Goal: Use online tool/utility

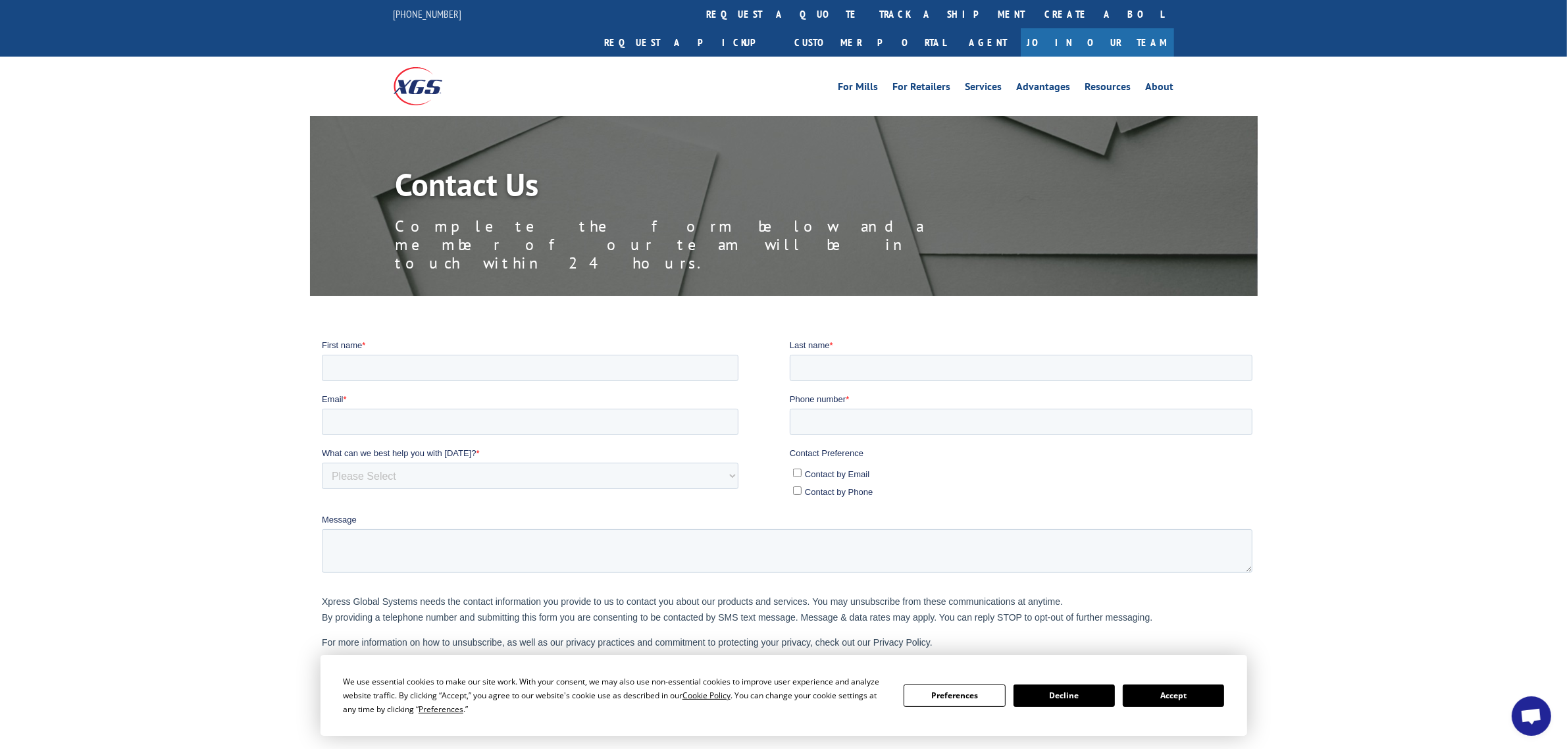
click at [422, 67] on img at bounding box center [418, 86] width 49 height 38
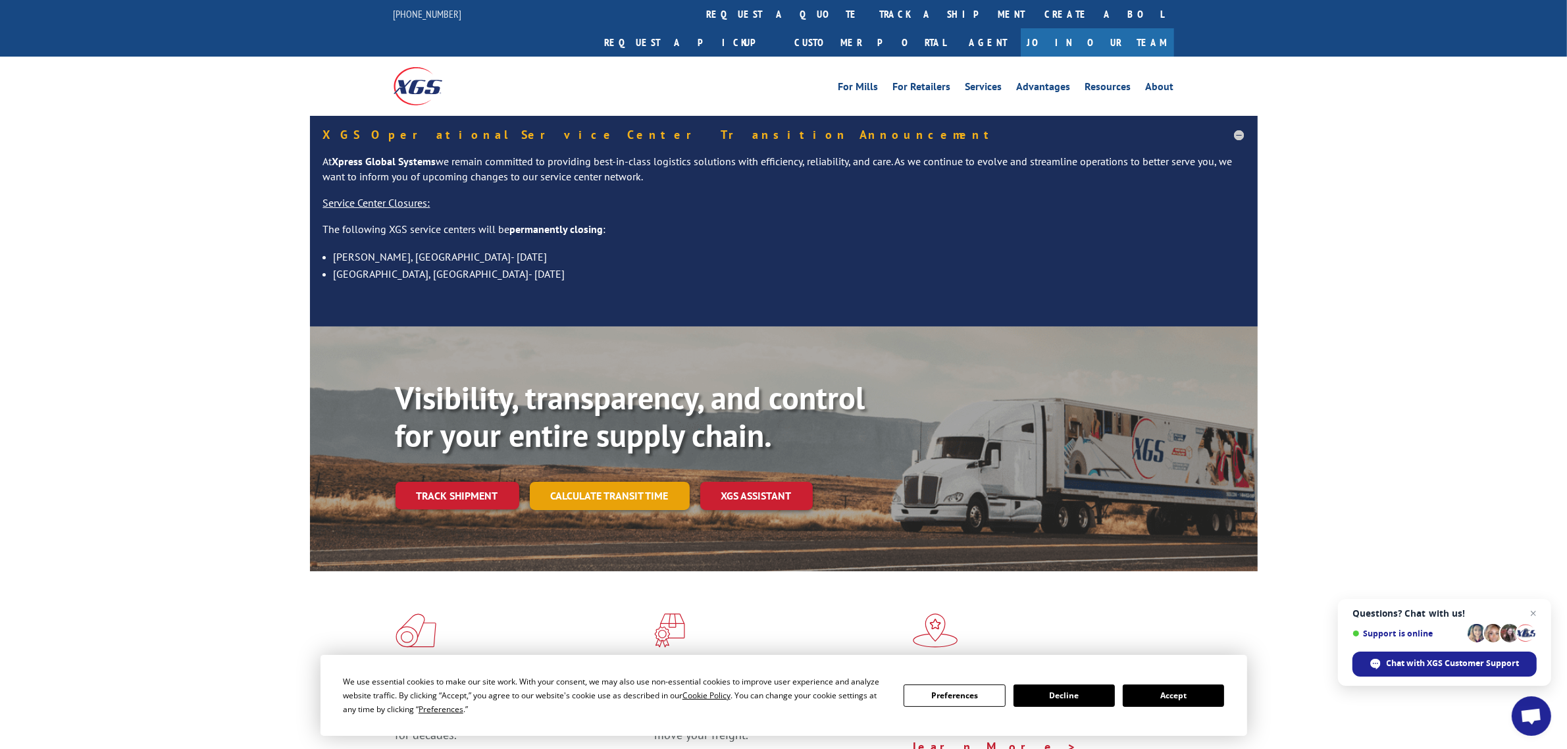
click at [558, 482] on link "Calculate transit time" at bounding box center [610, 496] width 160 height 28
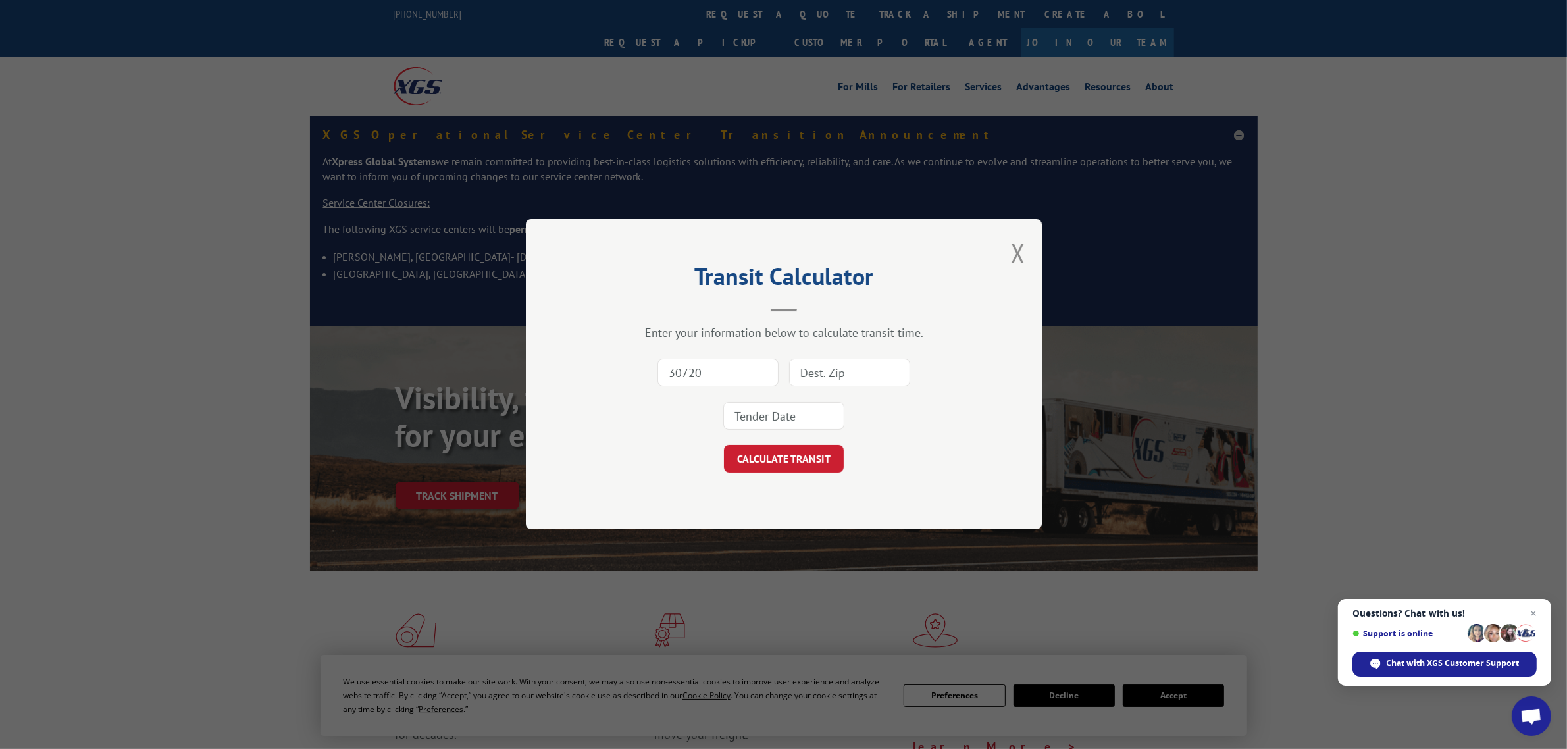
type input "30720"
click at [866, 375] on input at bounding box center [849, 373] width 121 height 28
type input "60068"
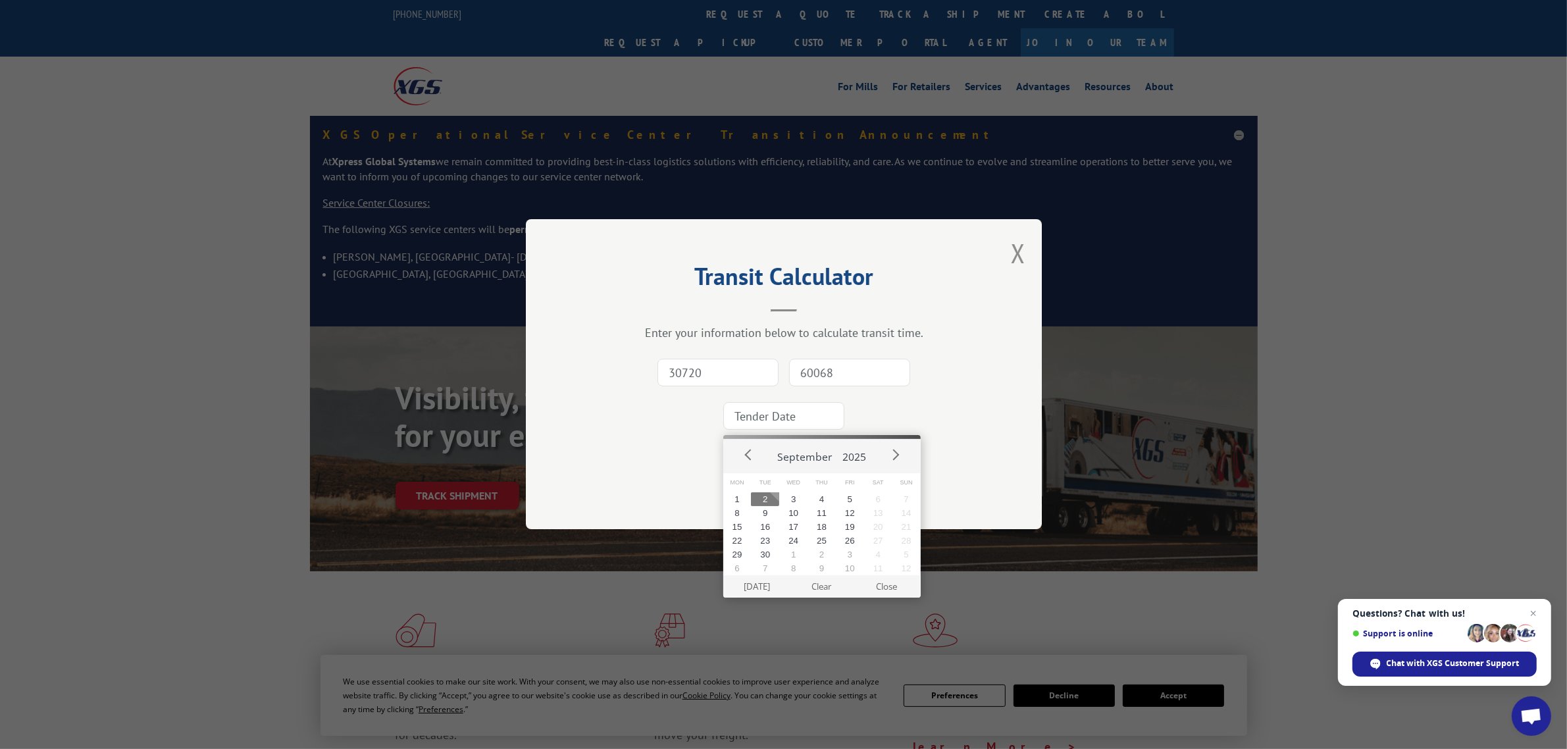
click at [818, 419] on input at bounding box center [783, 417] width 121 height 28
click at [757, 498] on button "2" at bounding box center [765, 499] width 28 height 14
type input "[DATE]"
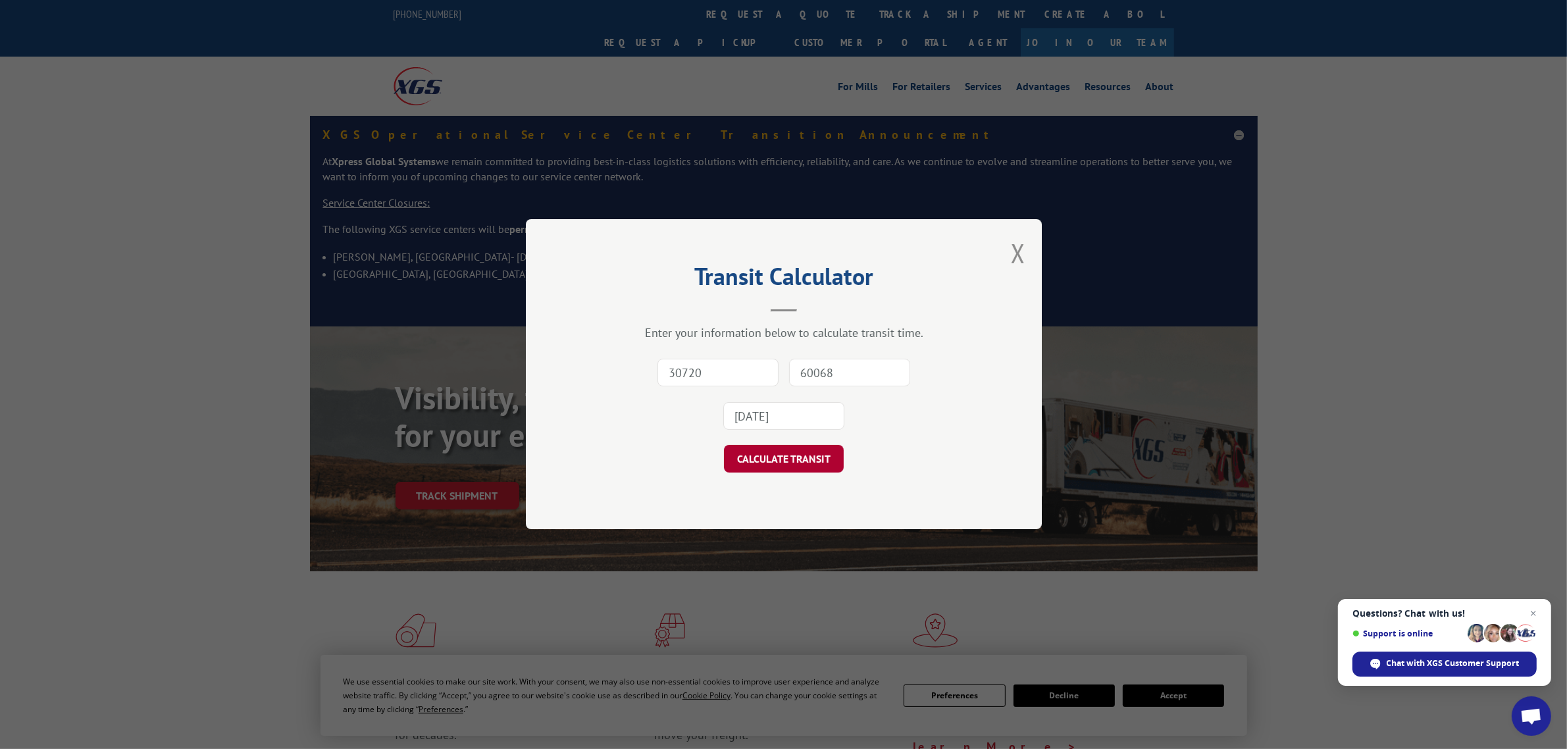
click at [787, 462] on button "CALCULATE TRANSIT" at bounding box center [784, 460] width 120 height 28
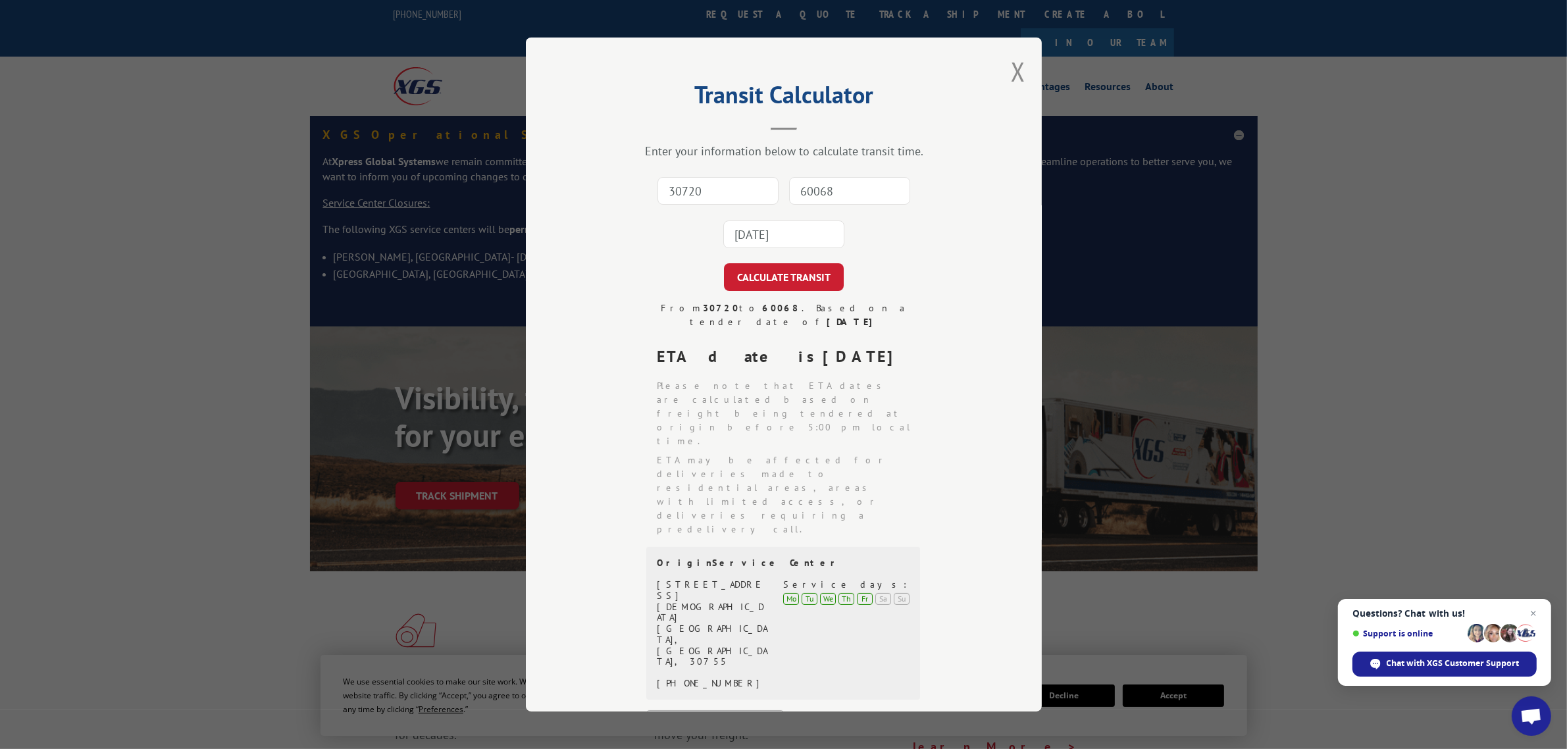
click at [691, 198] on input "30720" at bounding box center [717, 191] width 121 height 28
type input "30720"
click at [832, 181] on input "60068" at bounding box center [849, 191] width 121 height 28
type input "60068"
click at [750, 228] on input "[DATE]" at bounding box center [783, 234] width 121 height 28
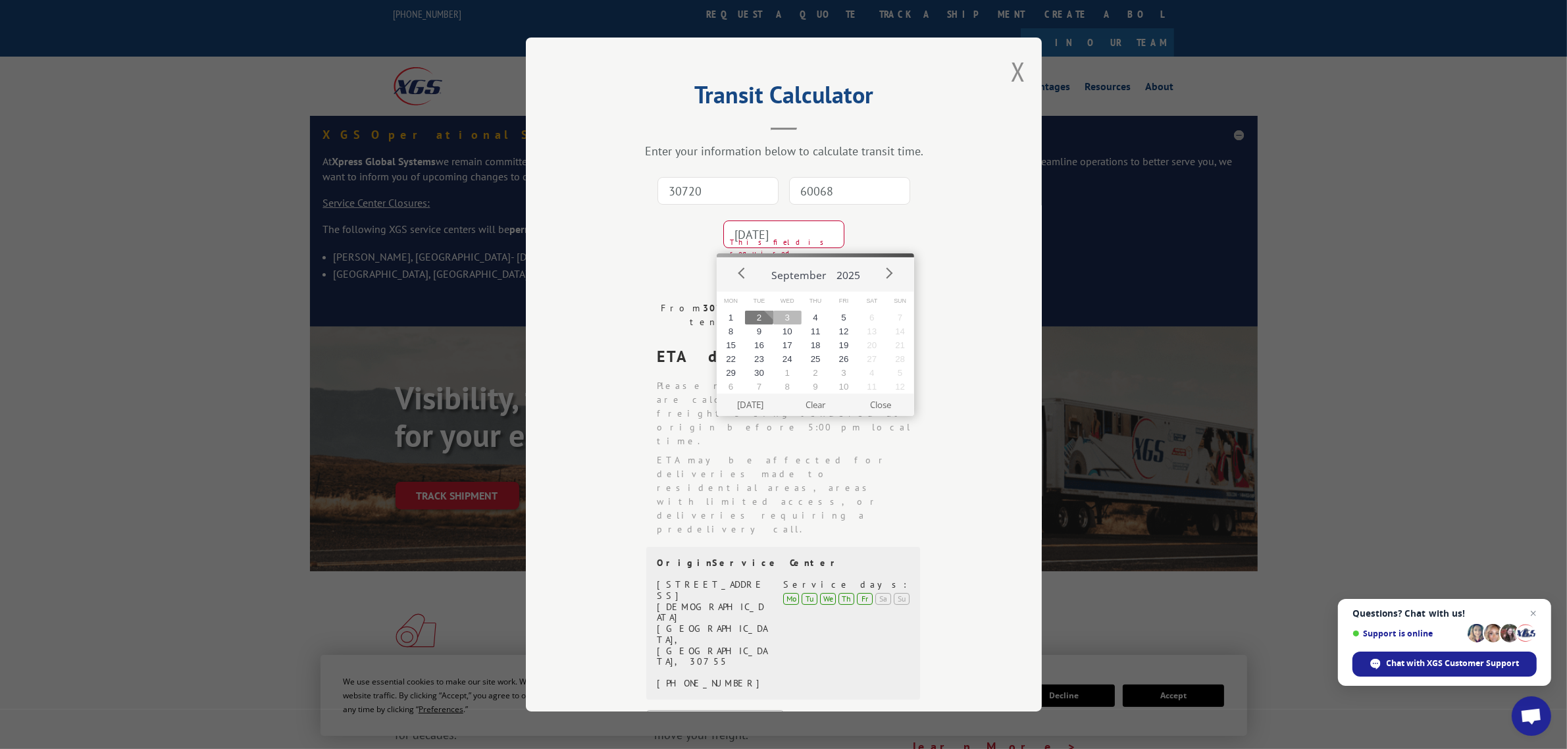
click at [784, 313] on button "3" at bounding box center [787, 318] width 28 height 14
type input "[DATE]"
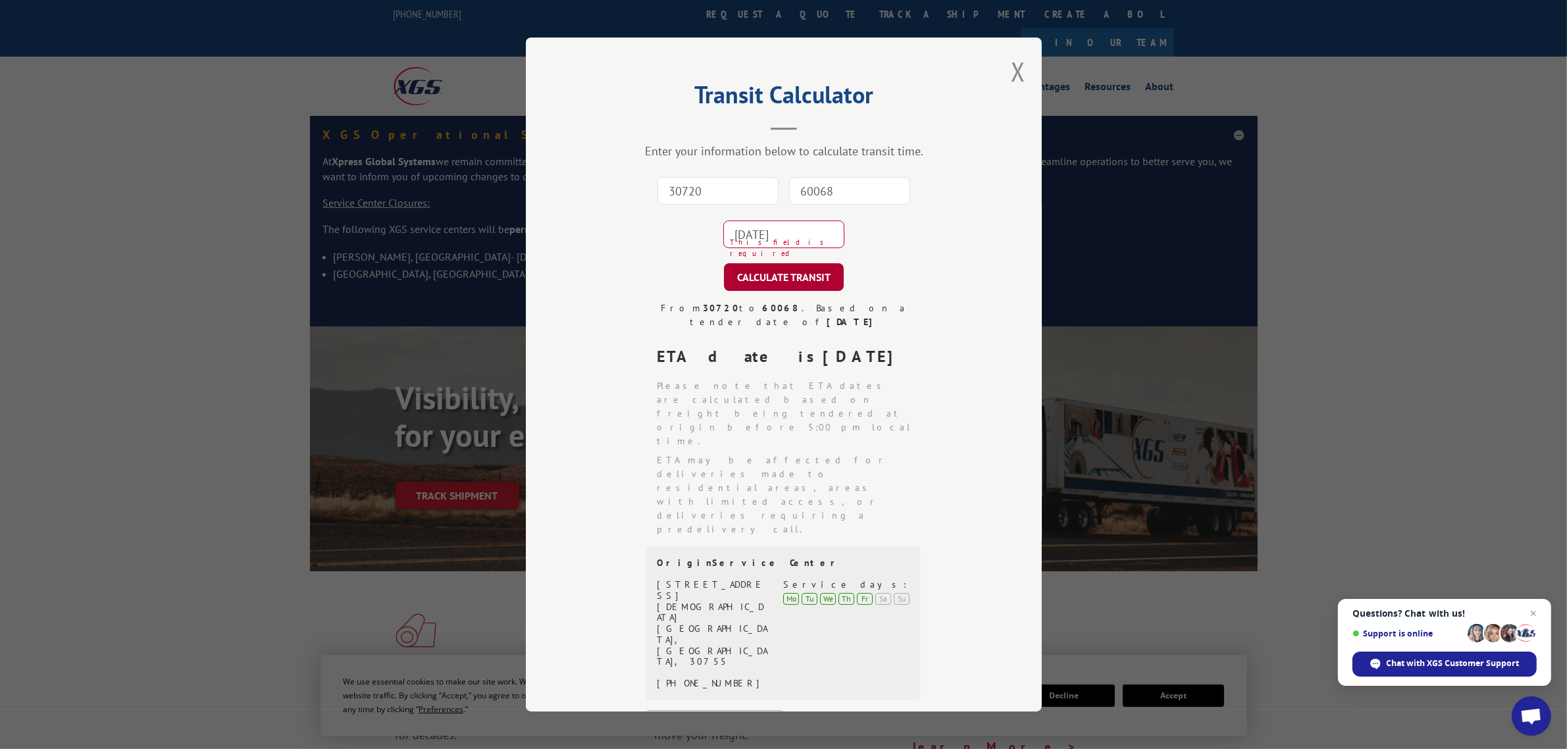
click at [749, 284] on button "CALCULATE TRANSIT" at bounding box center [784, 277] width 120 height 28
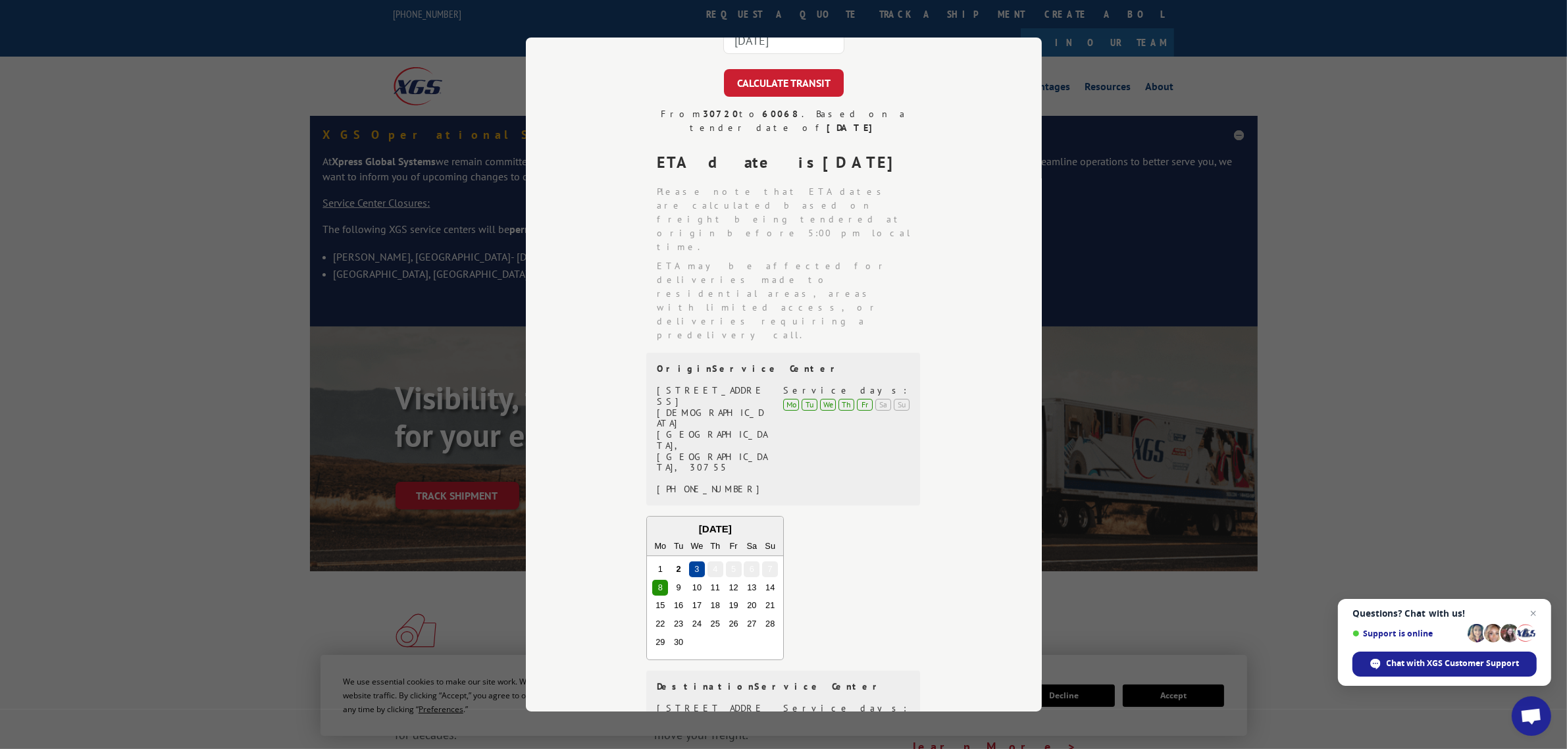
scroll to position [112, 0]
